Goal: Transaction & Acquisition: Purchase product/service

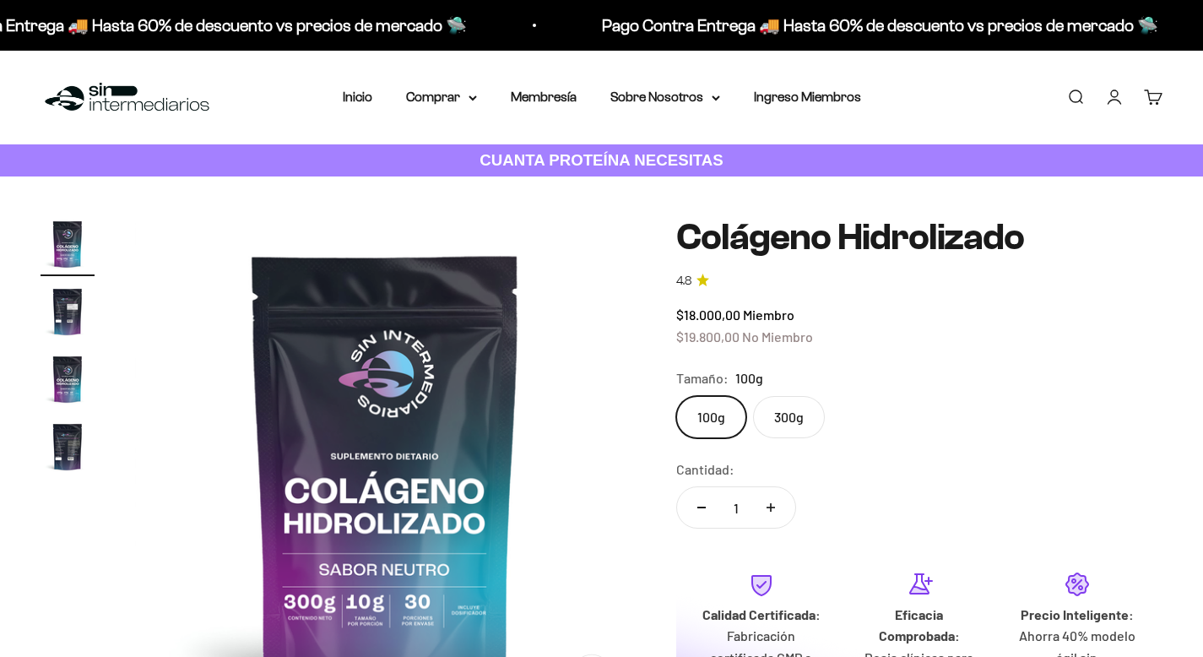
scroll to position [100, 0]
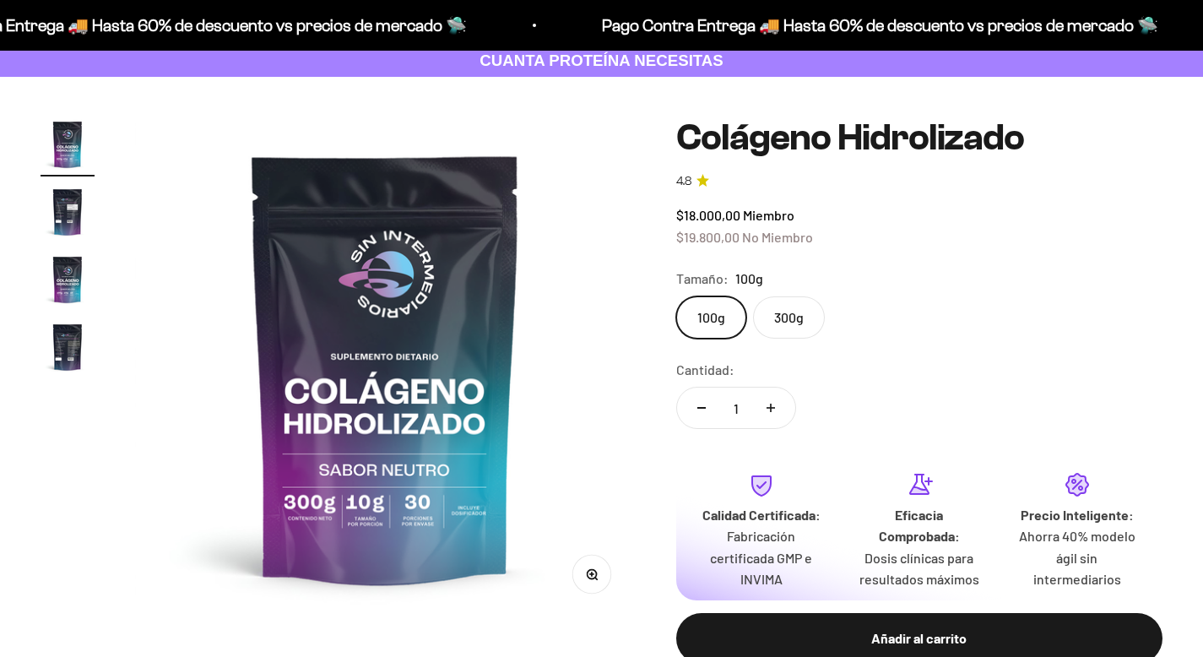
click at [790, 321] on label "300g" at bounding box center [789, 317] width 72 height 42
click at [676, 296] on input "300g" at bounding box center [675, 295] width 1 height 1
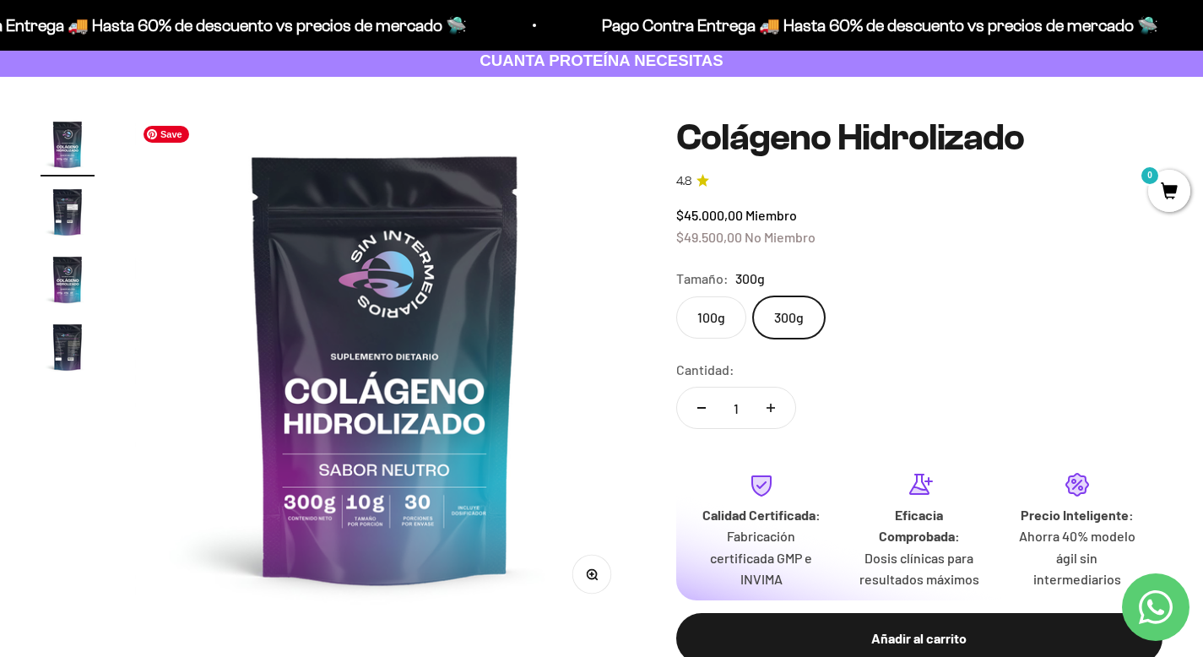
click at [403, 506] on img at bounding box center [385, 367] width 500 height 500
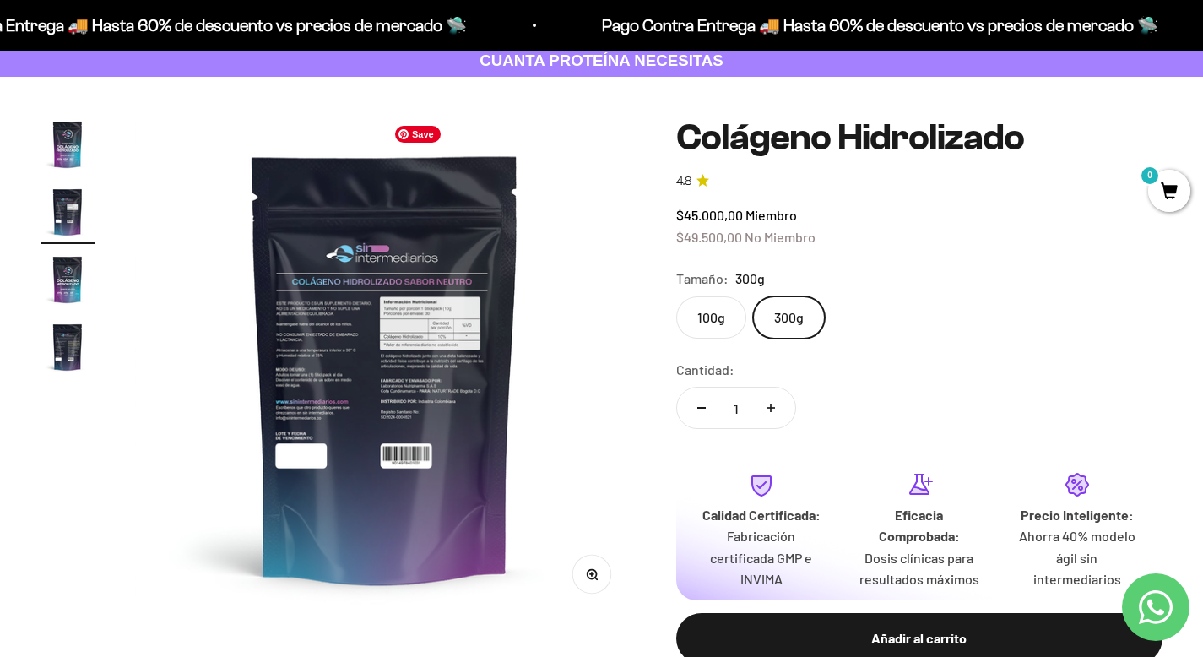
click at [403, 506] on img at bounding box center [385, 367] width 500 height 500
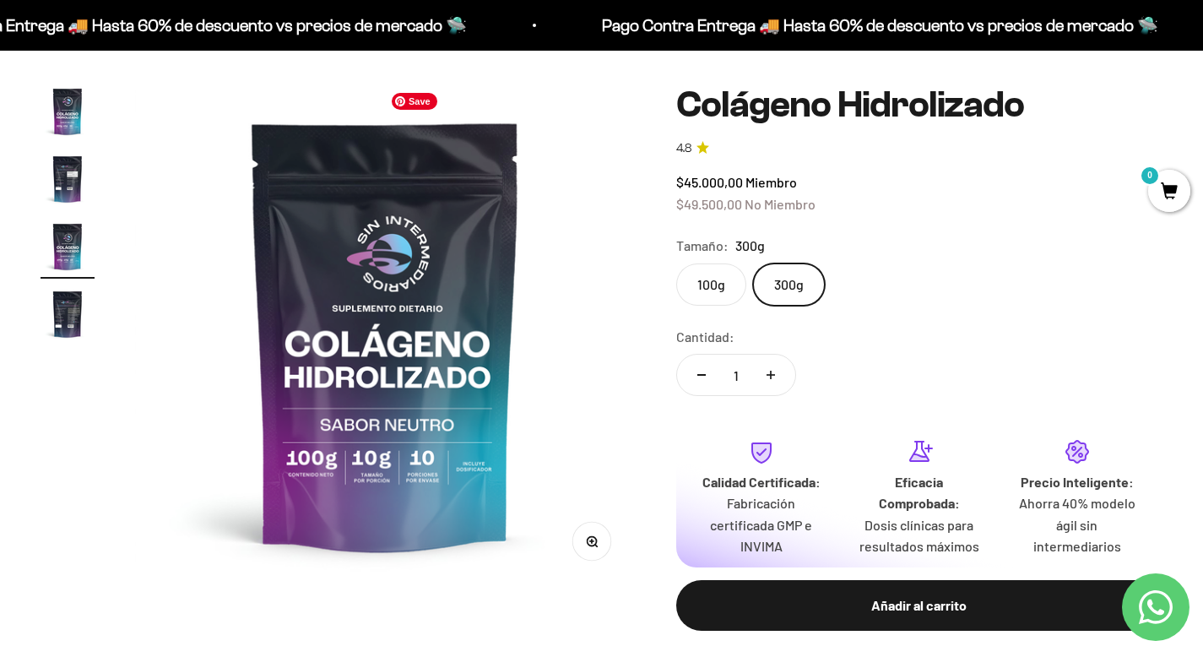
scroll to position [135, 0]
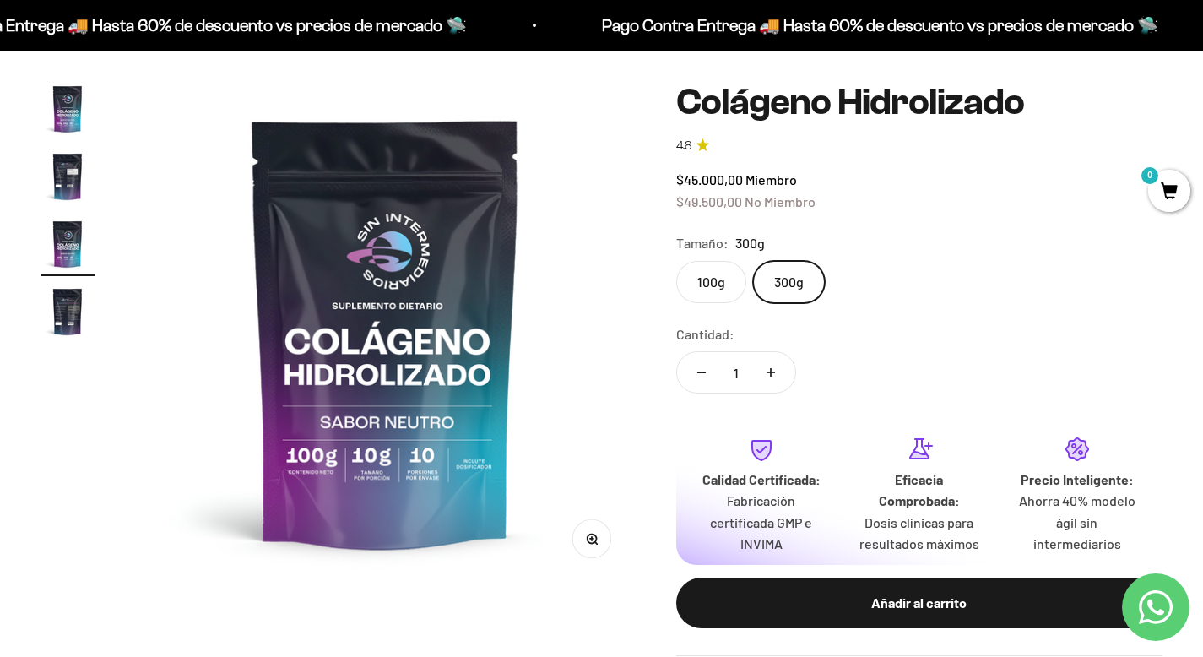
click at [706, 289] on label "100g" at bounding box center [711, 282] width 70 height 42
click at [676, 261] on input "100g" at bounding box center [675, 260] width 1 height 1
click at [783, 277] on label "300g" at bounding box center [789, 282] width 72 height 42
click at [676, 261] on input "300g" at bounding box center [675, 260] width 1 height 1
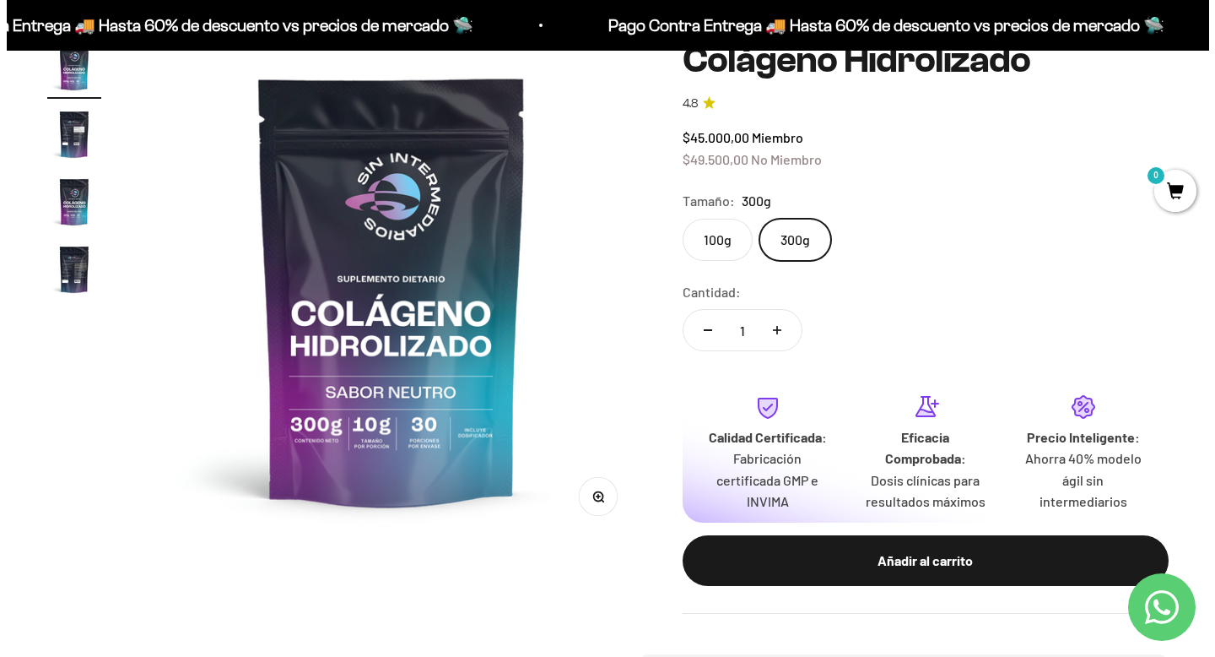
scroll to position [209, 0]
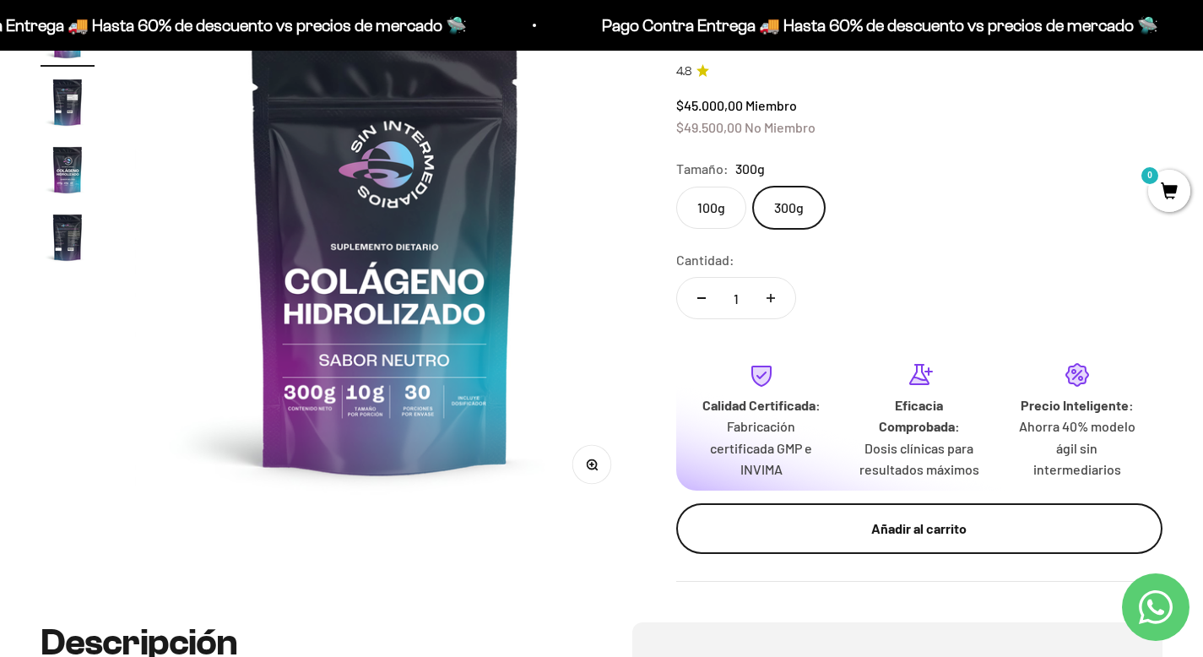
click at [1009, 528] on div "Añadir al carrito" at bounding box center [919, 528] width 419 height 22
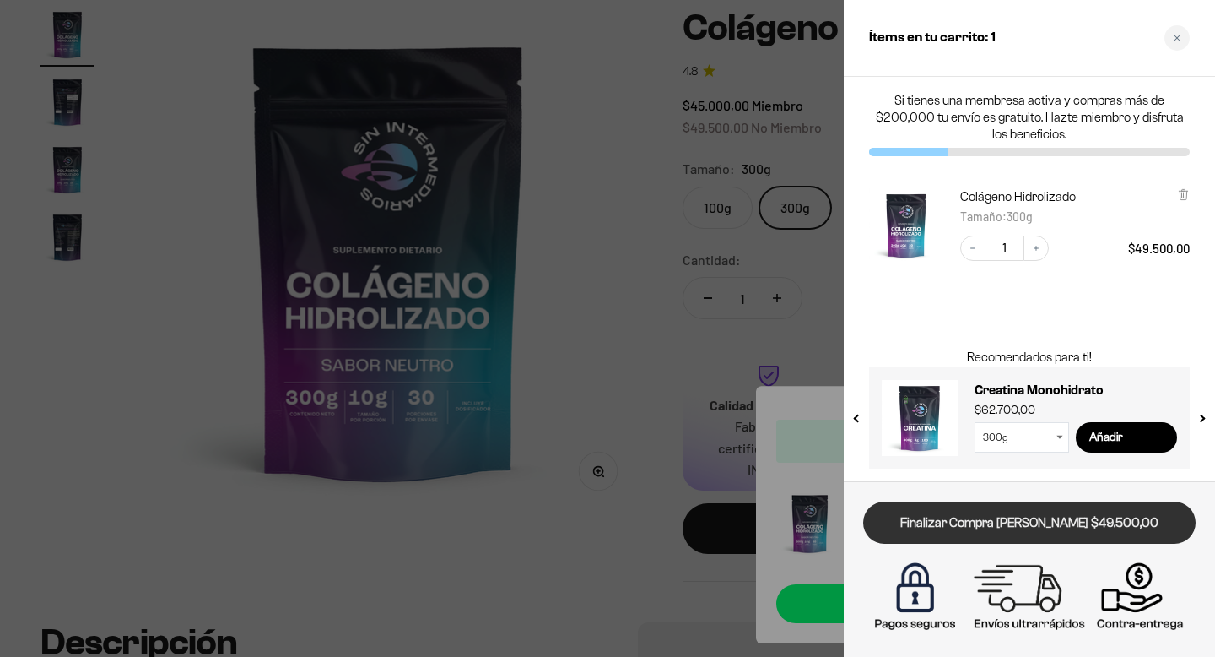
click at [1027, 531] on link "Finalizar Compra [PERSON_NAME] $49.500,00" at bounding box center [1029, 522] width 333 height 43
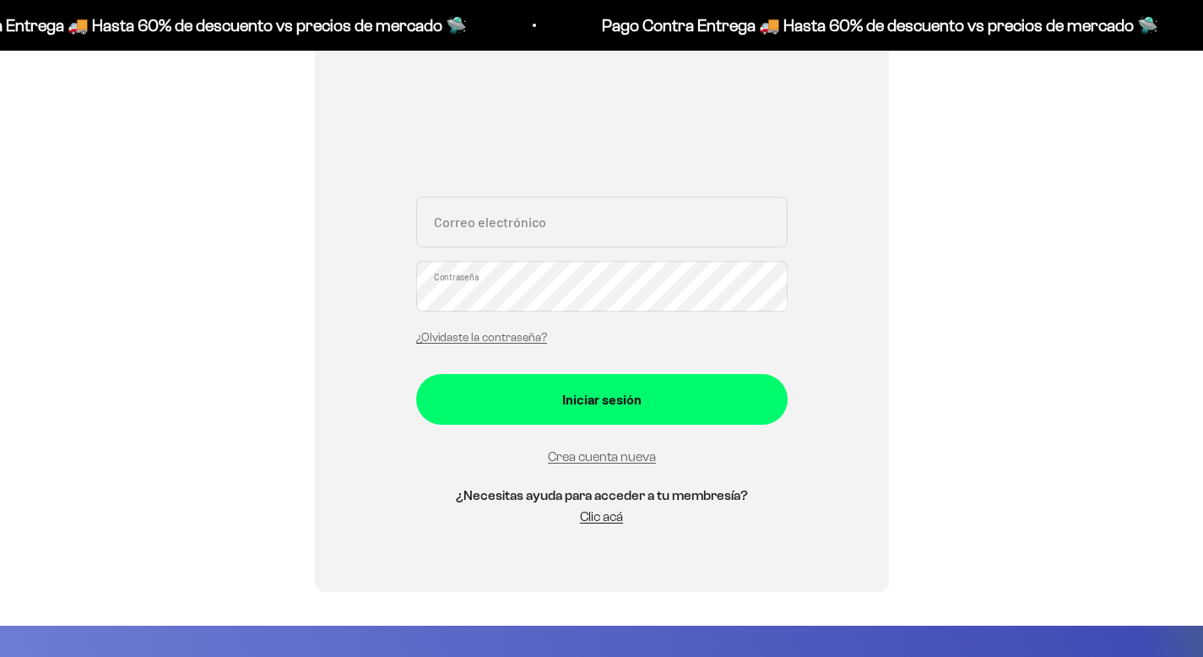
scroll to position [272, 0]
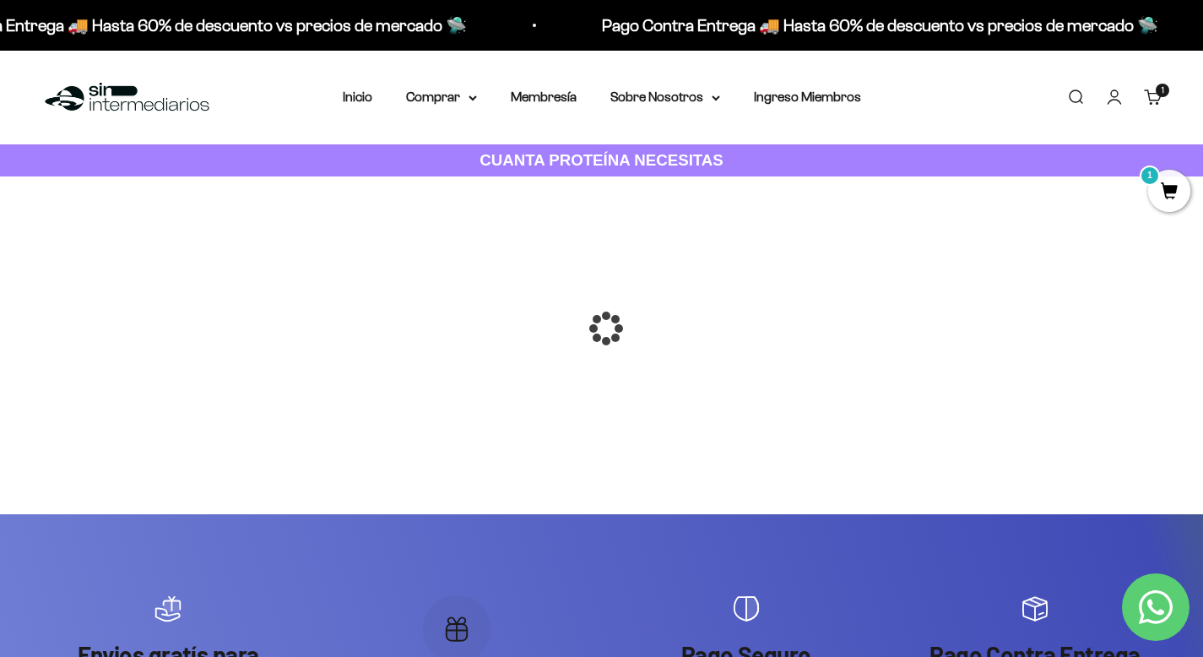
click at [602, 328] on div at bounding box center [602, 328] width 0 height 0
